Goal: Transaction & Acquisition: Subscribe to service/newsletter

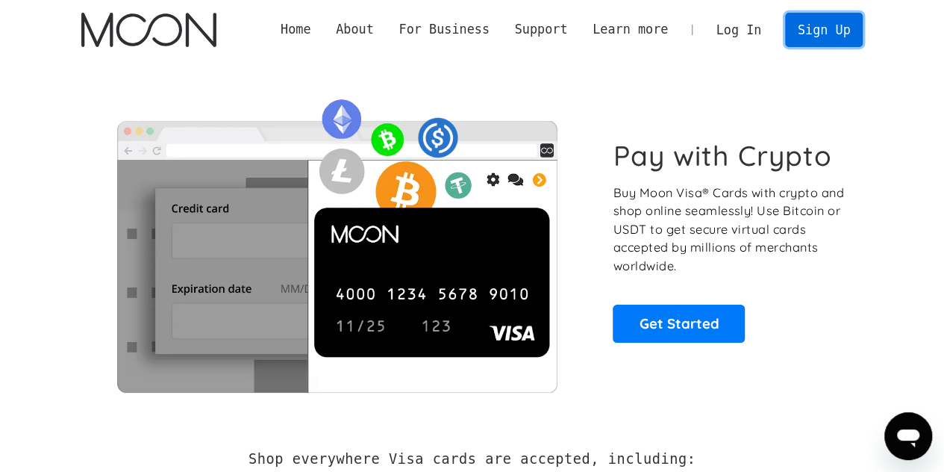
click at [796, 35] on link "Sign Up" at bounding box center [824, 30] width 78 height 34
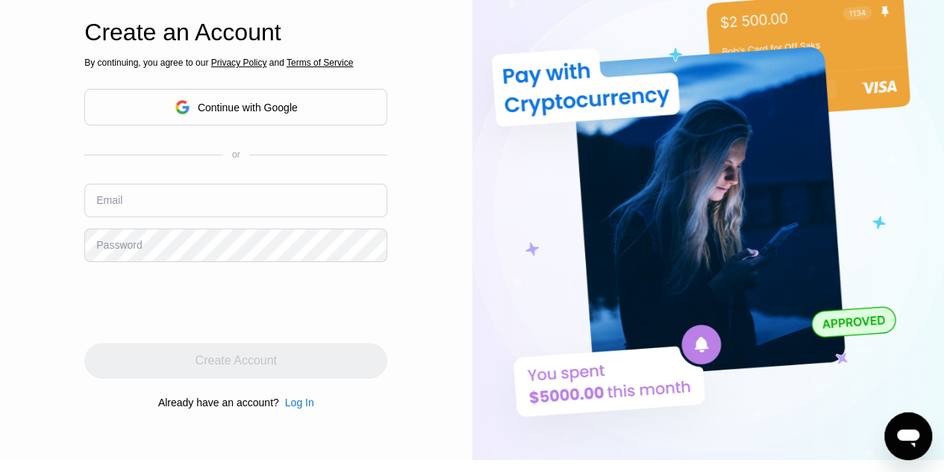
scroll to position [75, 0]
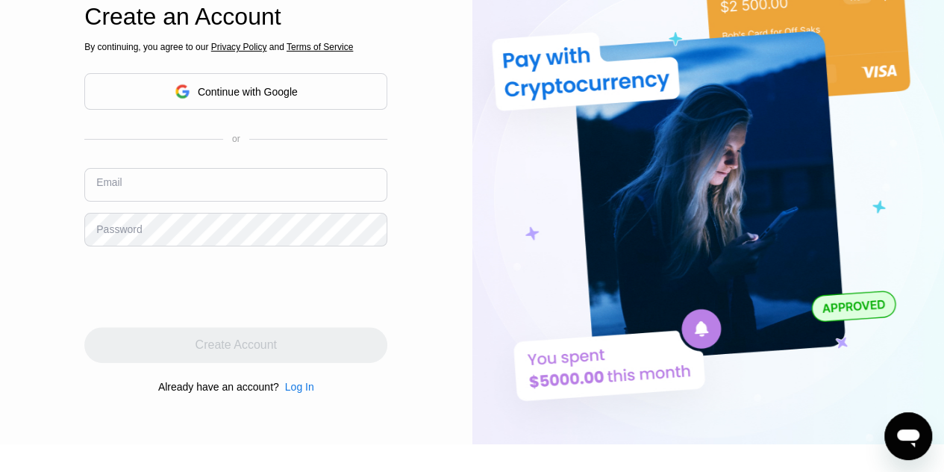
click at [192, 183] on input "text" at bounding box center [235, 185] width 303 height 34
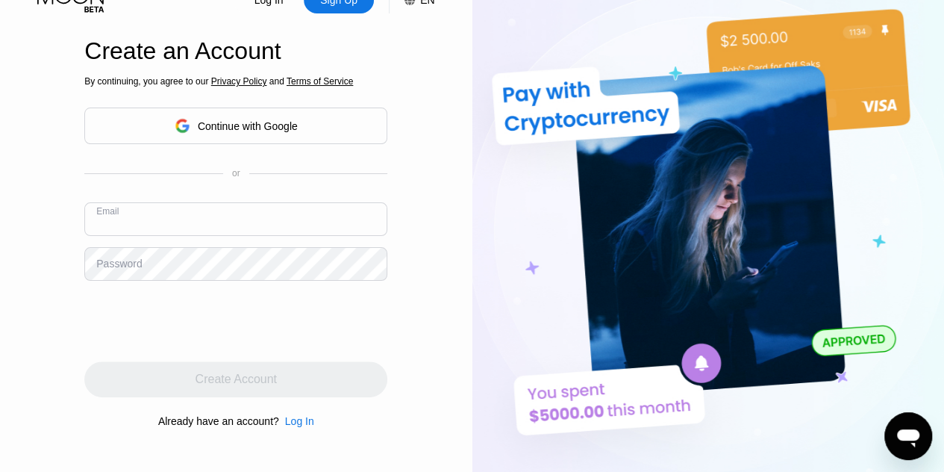
scroll to position [49, 0]
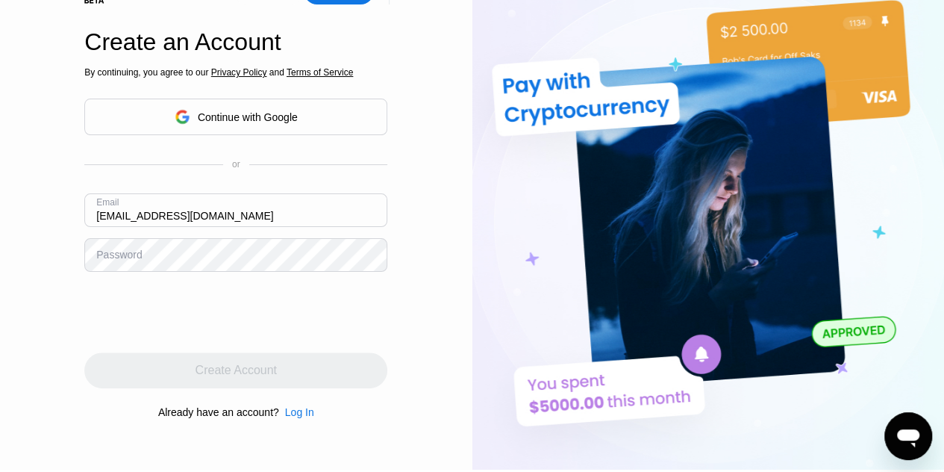
type input "[EMAIL_ADDRESS][DOMAIN_NAME]"
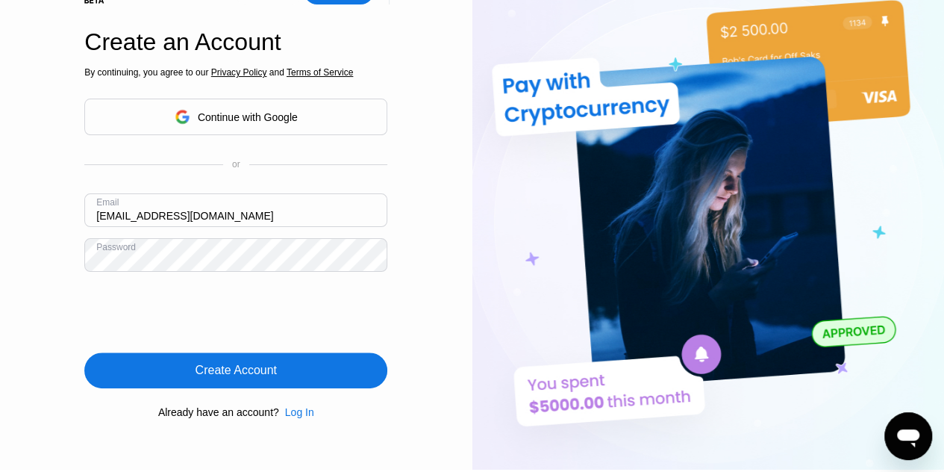
click at [207, 365] on div "Create Account" at bounding box center [235, 370] width 81 height 15
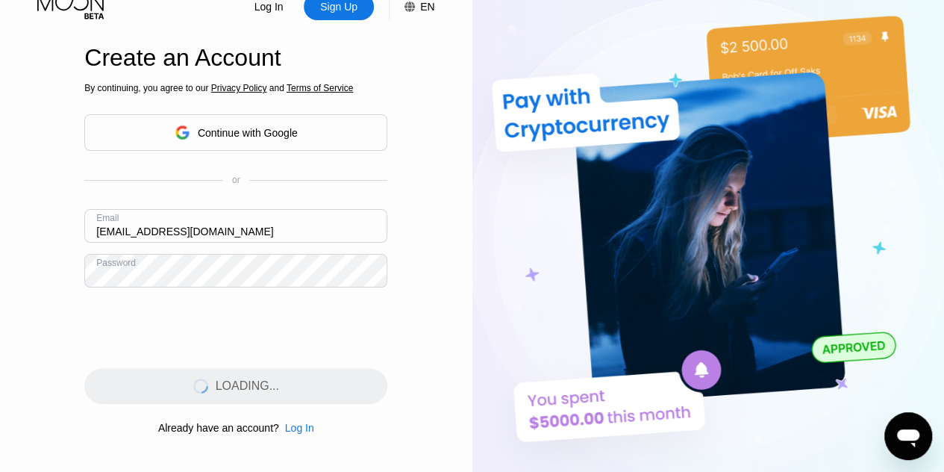
scroll to position [25, 0]
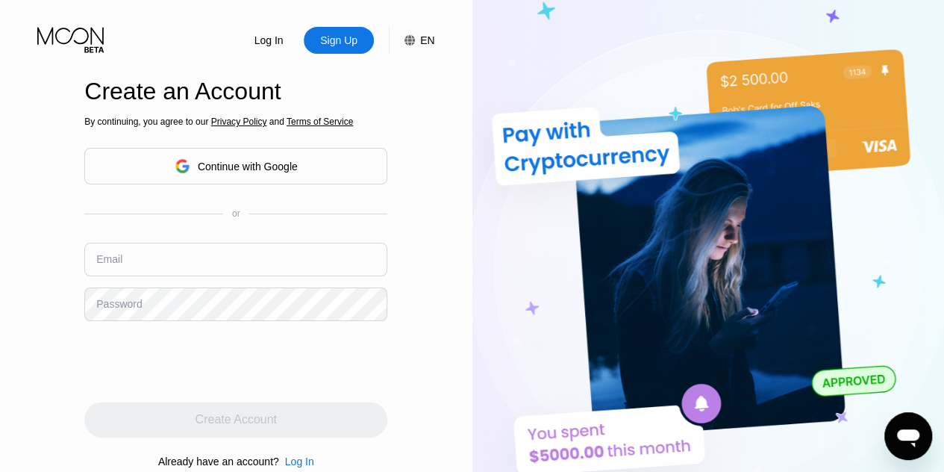
click at [175, 278] on div "Email" at bounding box center [235, 264] width 303 height 45
click at [159, 251] on input "text" at bounding box center [235, 259] width 303 height 34
type input "[EMAIL_ADDRESS][DOMAIN_NAME]"
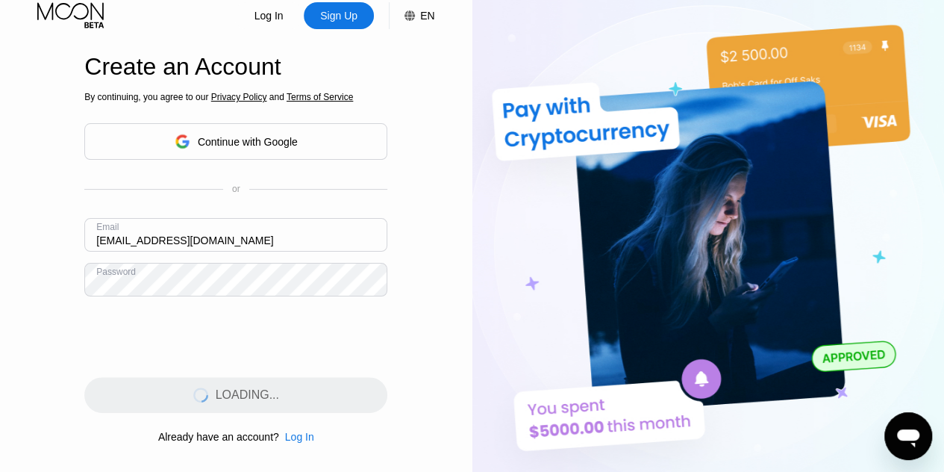
scroll to position [99, 0]
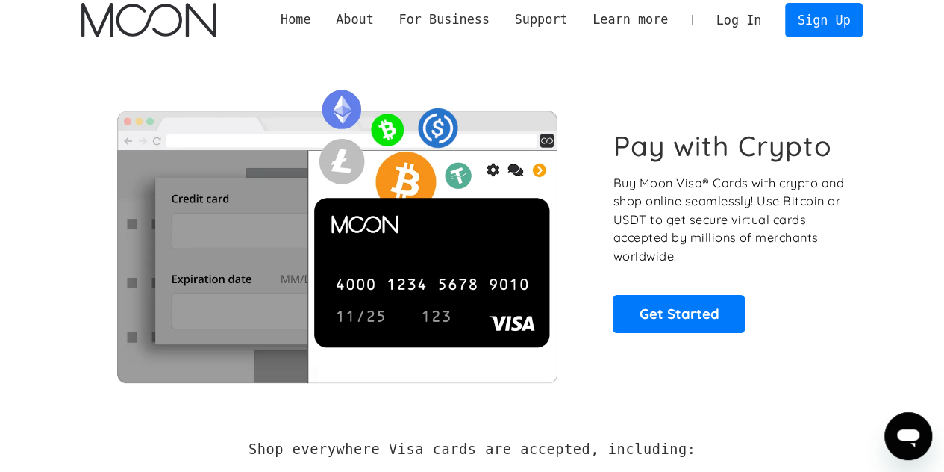
scroll to position [13, 0]
